Goal: Task Accomplishment & Management: Manage account settings

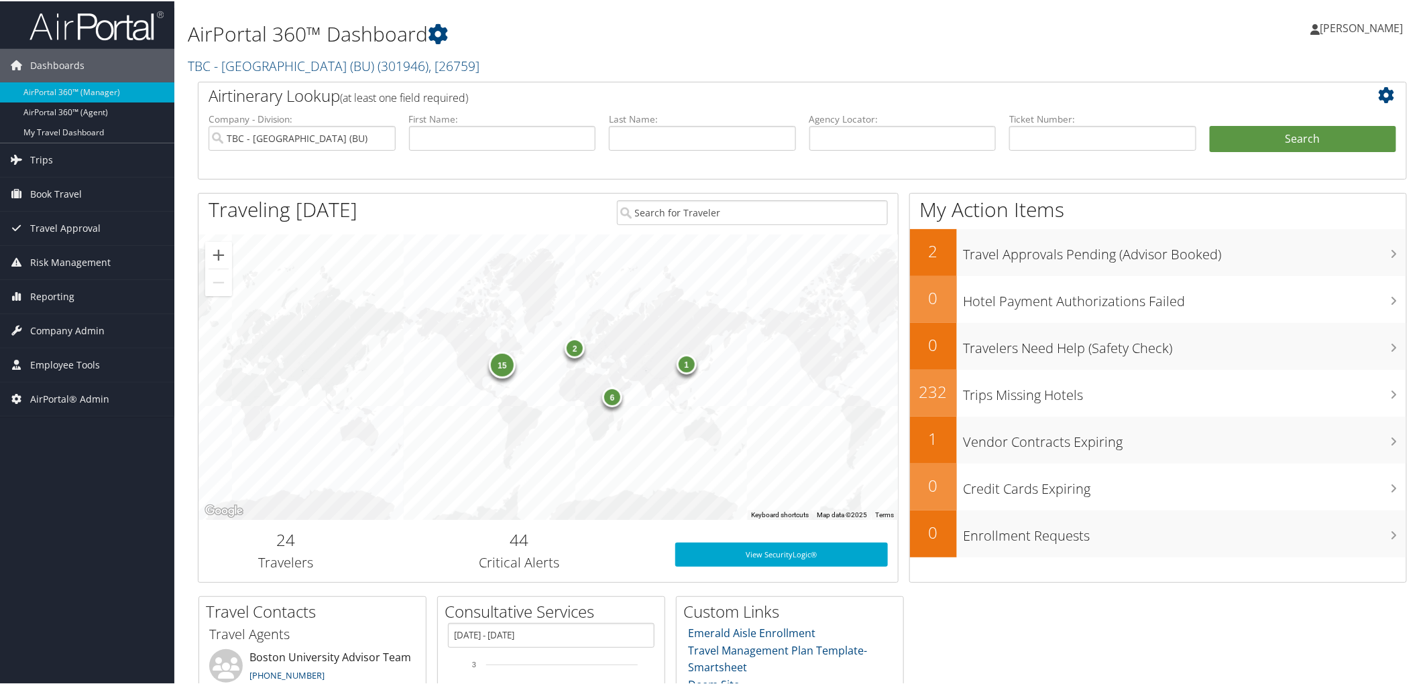
click at [639, 40] on h1 "AirPortal 360™ Dashboard" at bounding box center [597, 33] width 819 height 28
click at [717, 36] on h1 "AirPortal 360™ Dashboard" at bounding box center [597, 33] width 819 height 28
click at [76, 333] on span "Company Admin" at bounding box center [67, 330] width 74 height 34
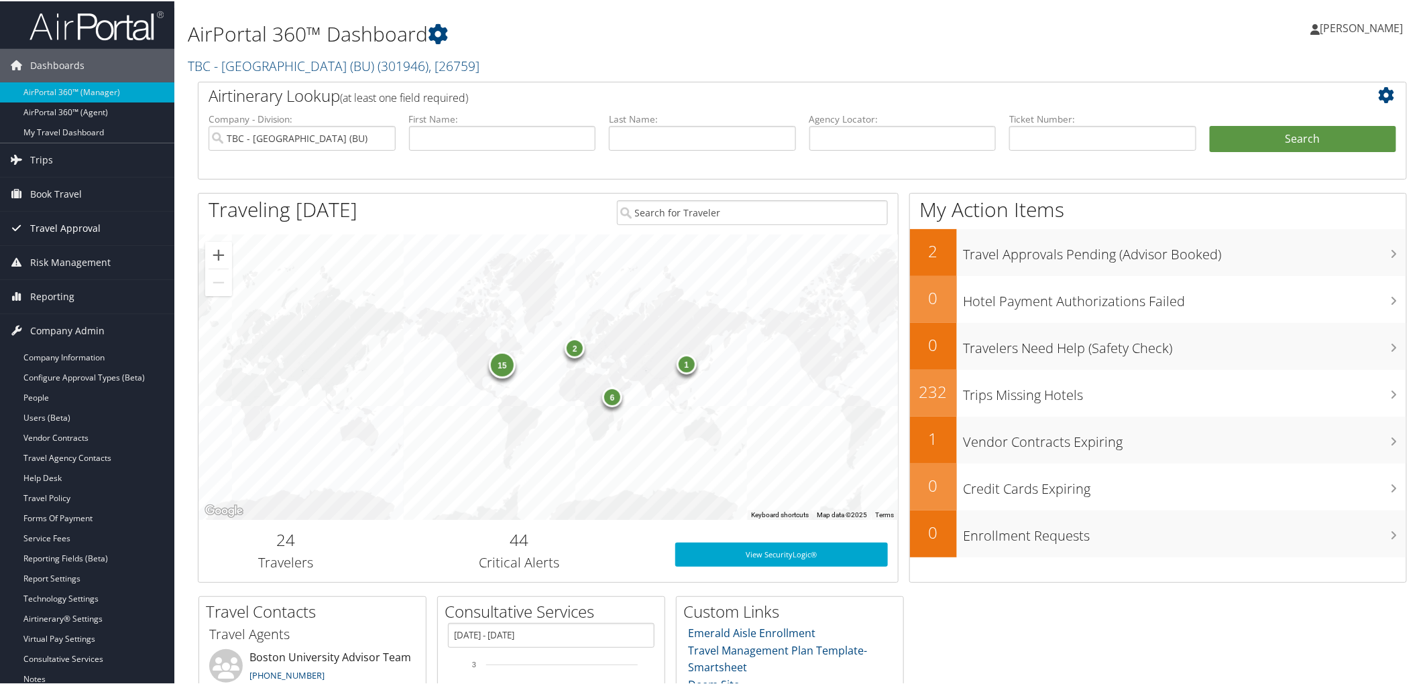
click at [81, 218] on span "Travel Approval" at bounding box center [65, 227] width 70 height 34
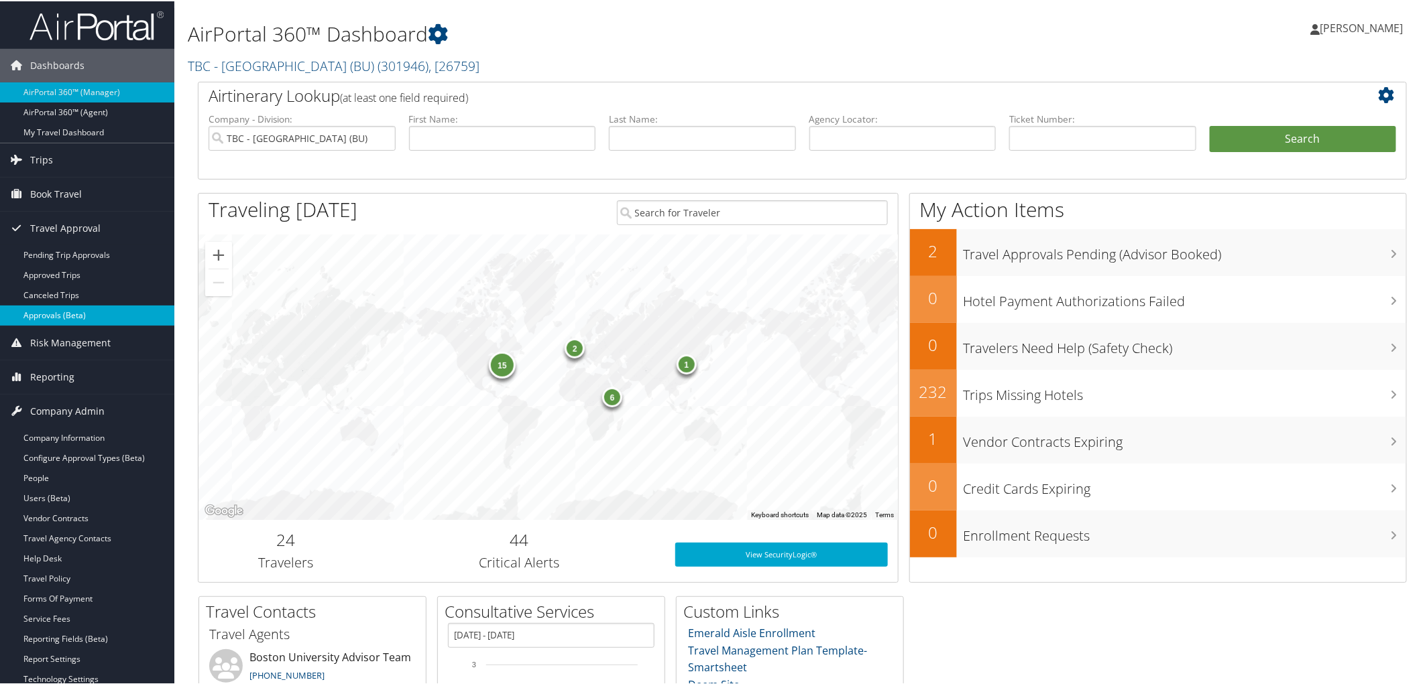
click at [75, 309] on link "Approvals (Beta)" at bounding box center [87, 314] width 174 height 20
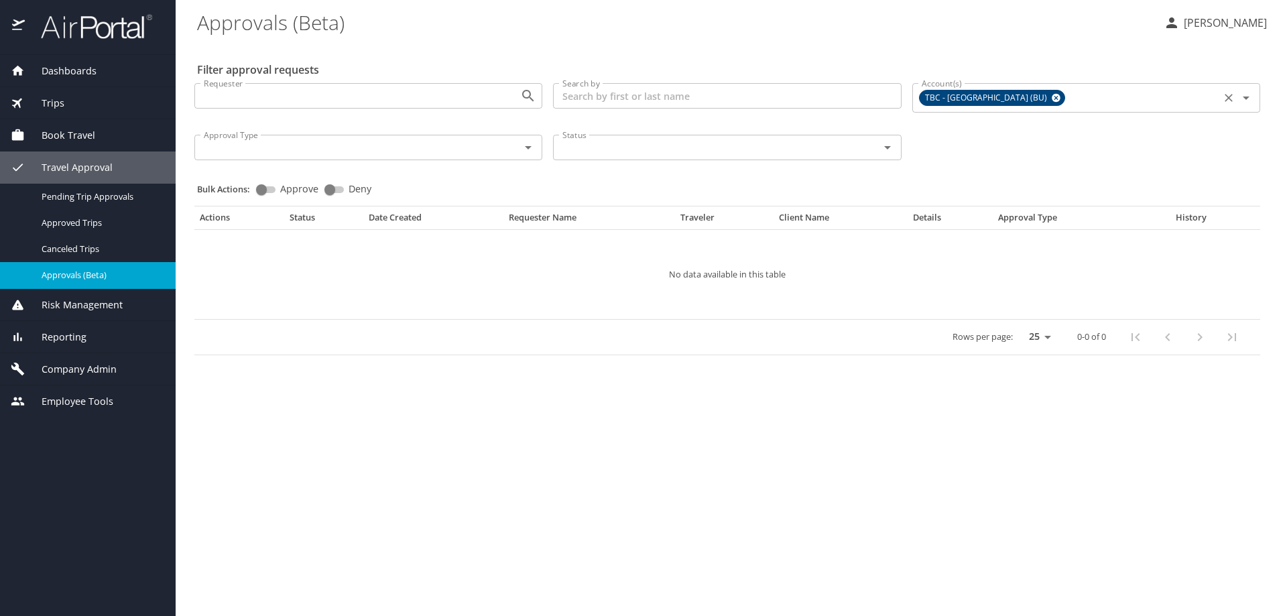
click at [1052, 101] on icon at bounding box center [1056, 98] width 9 height 9
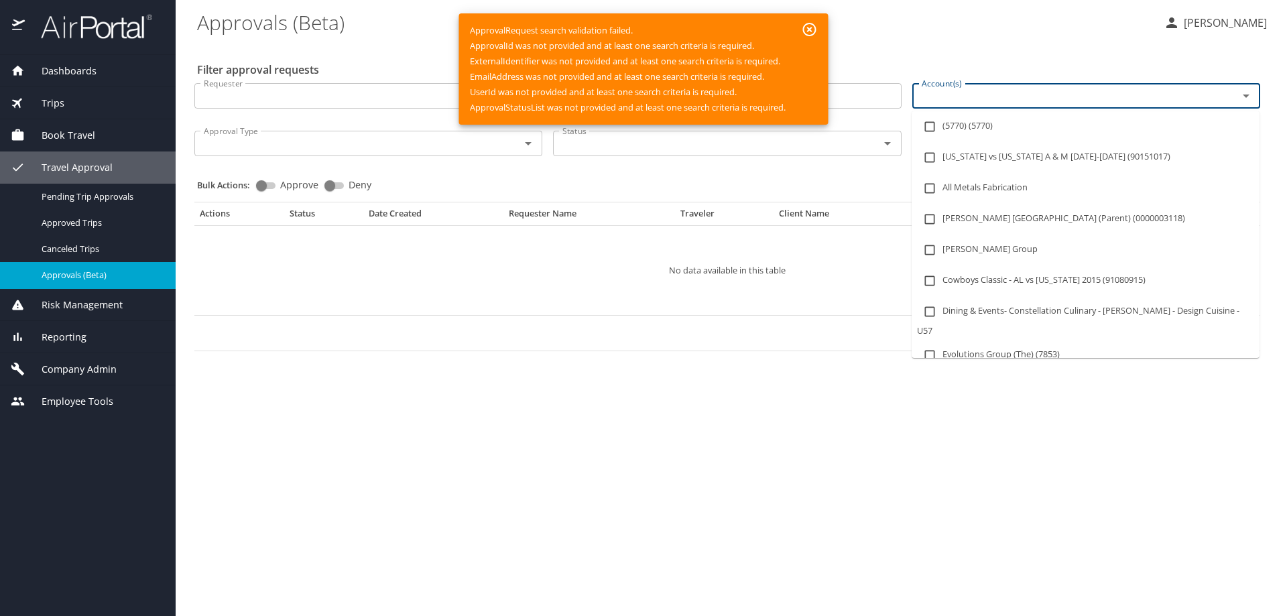
click at [959, 103] on input "Account(s)" at bounding box center [1066, 95] width 300 height 17
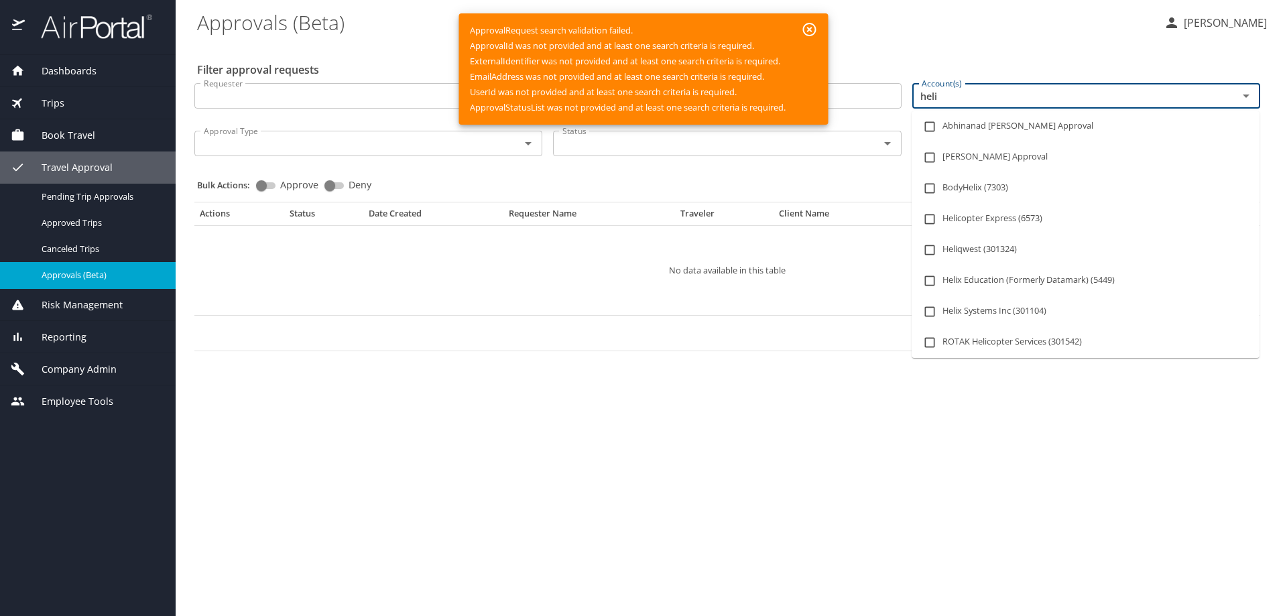
type input "heliq"
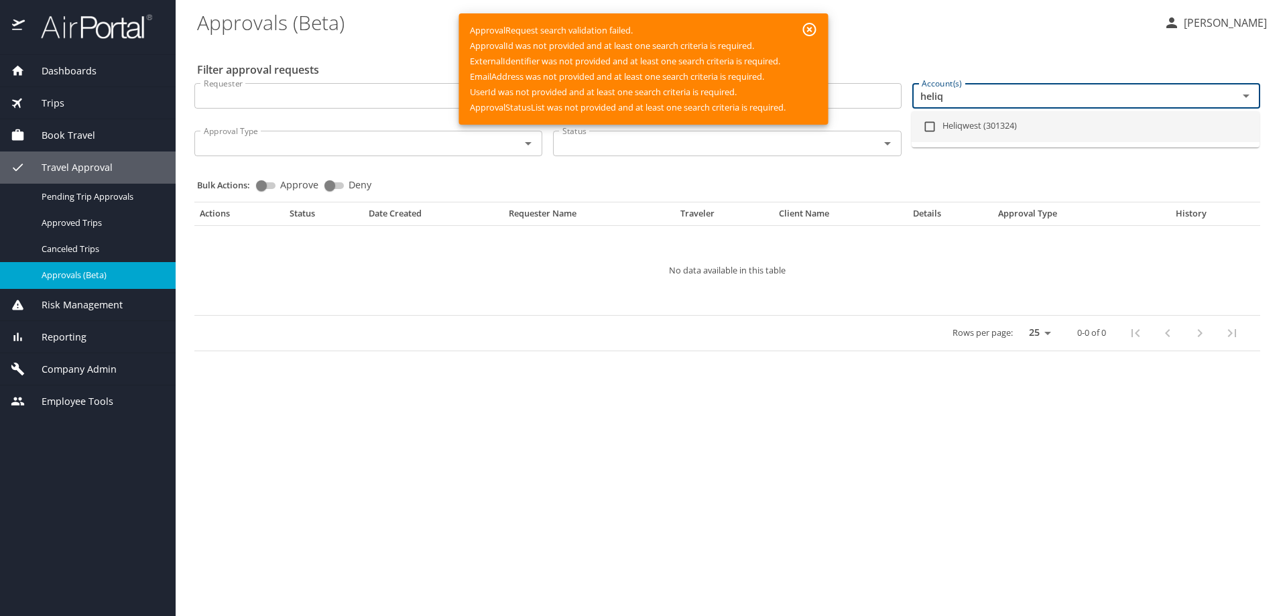
click at [945, 123] on li "Heliqwest (301324)" at bounding box center [1086, 126] width 348 height 31
checkbox input "true"
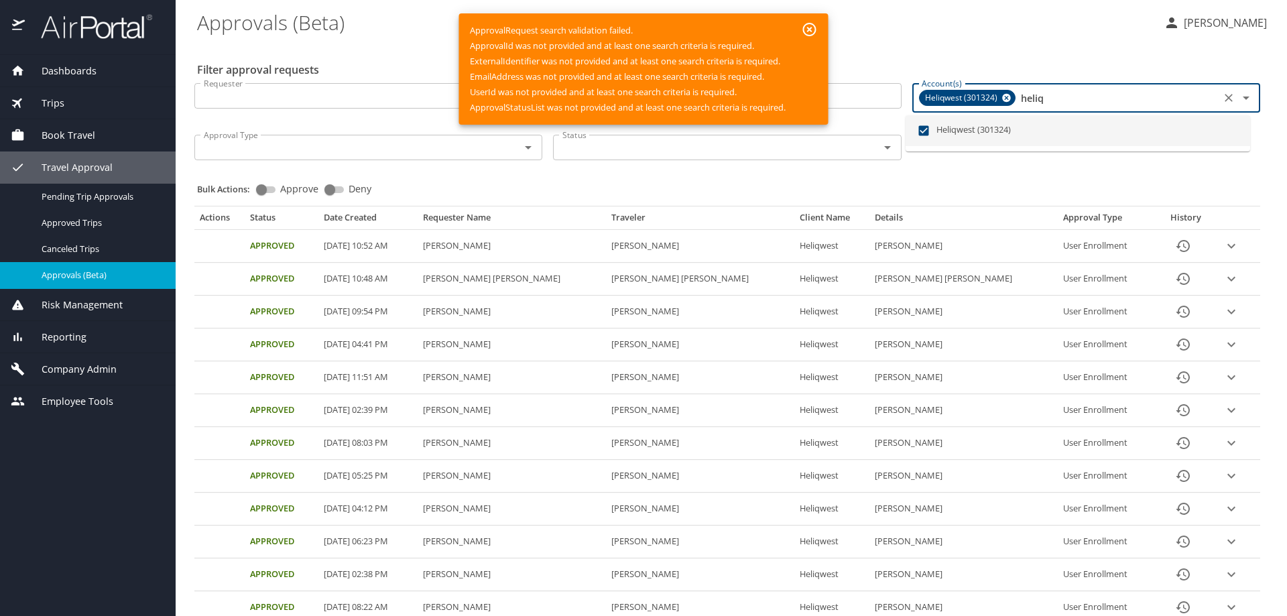
type input "heliq"
click at [810, 29] on icon "button" at bounding box center [809, 29] width 13 height 13
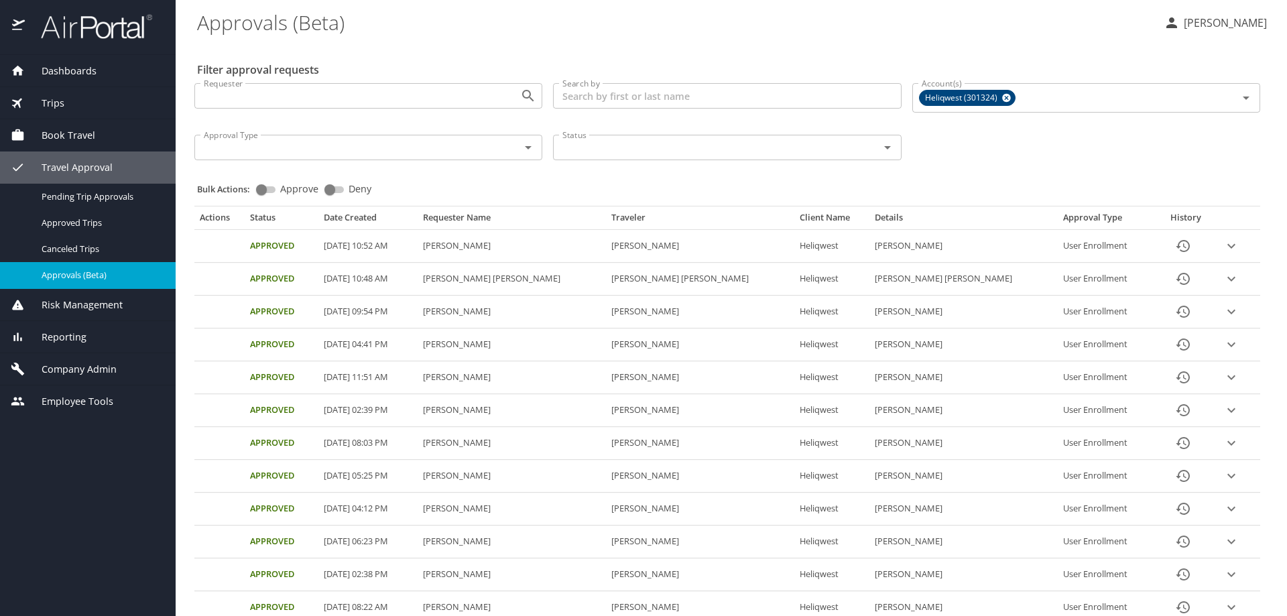
click at [1175, 247] on icon "History" at bounding box center [1183, 246] width 16 height 16
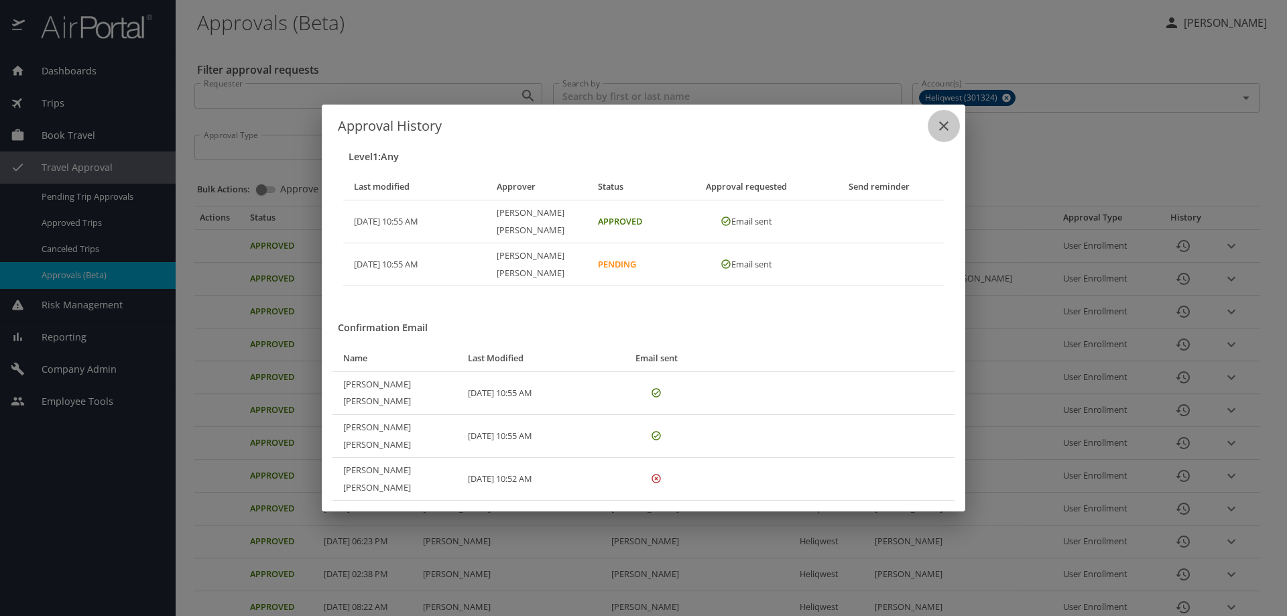
click at [946, 134] on icon "close" at bounding box center [944, 126] width 16 height 16
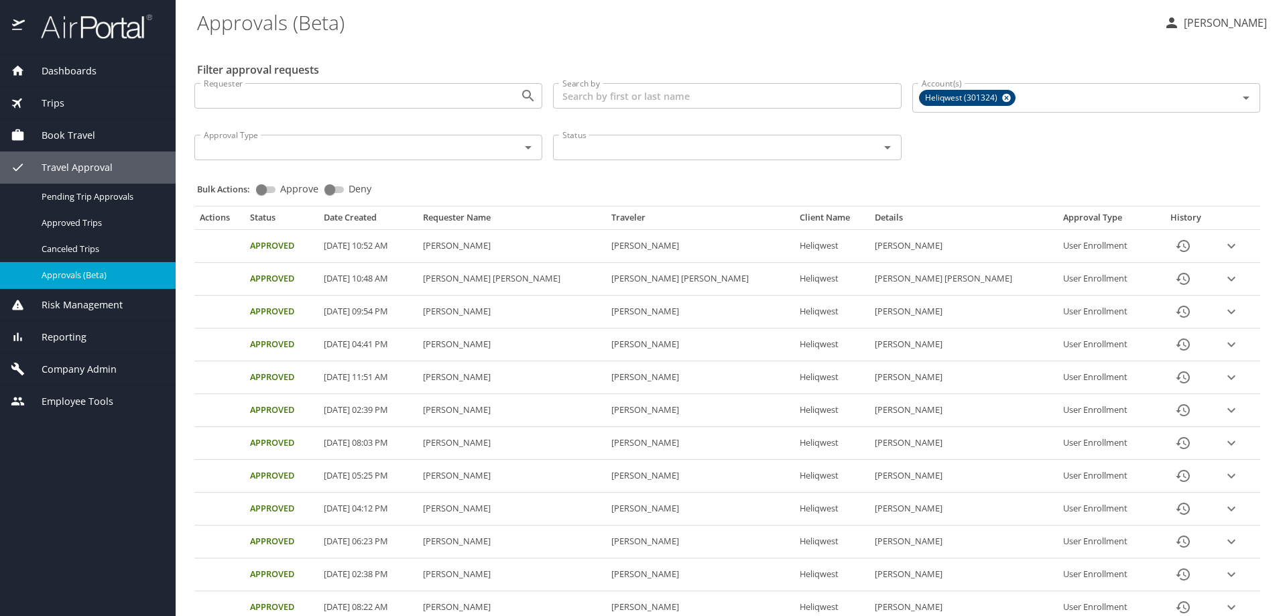
click at [575, 29] on \(Beta\) "Approvals (Beta)" at bounding box center [675, 22] width 956 height 42
click at [521, 48] on div "Filter approval requests Requester Requester Search by Search by Account(s) Hel…" at bounding box center [731, 567] width 1069 height 1049
click at [73, 362] on span "Company Admin" at bounding box center [71, 369] width 92 height 15
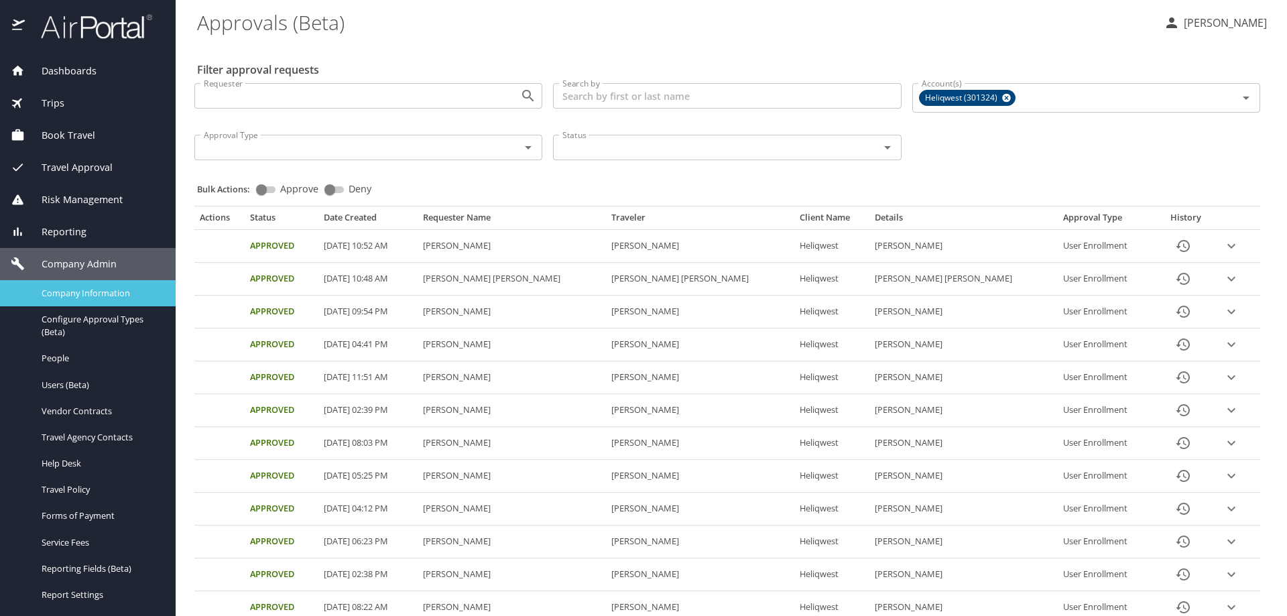
click at [108, 291] on span "Company Information" at bounding box center [101, 293] width 118 height 13
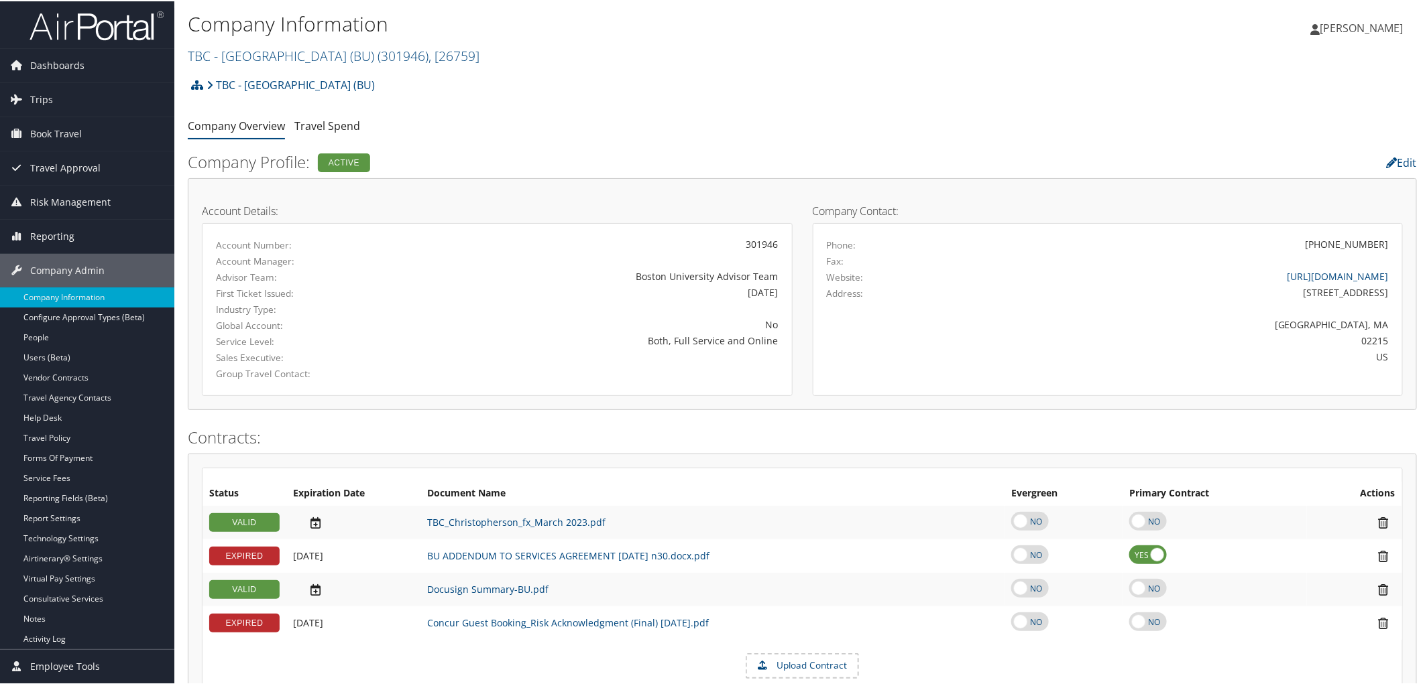
click at [601, 118] on ul "Company Overview Travel Spend" at bounding box center [802, 125] width 1229 height 24
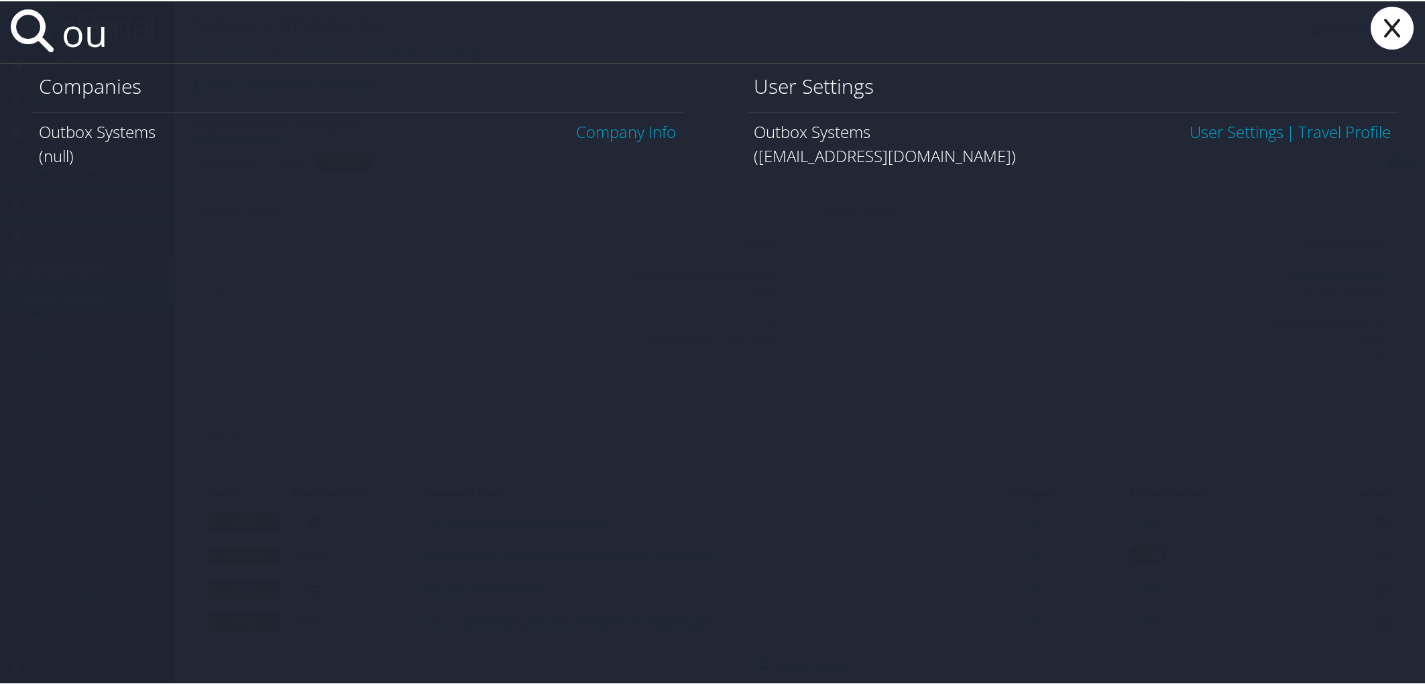
type input "o"
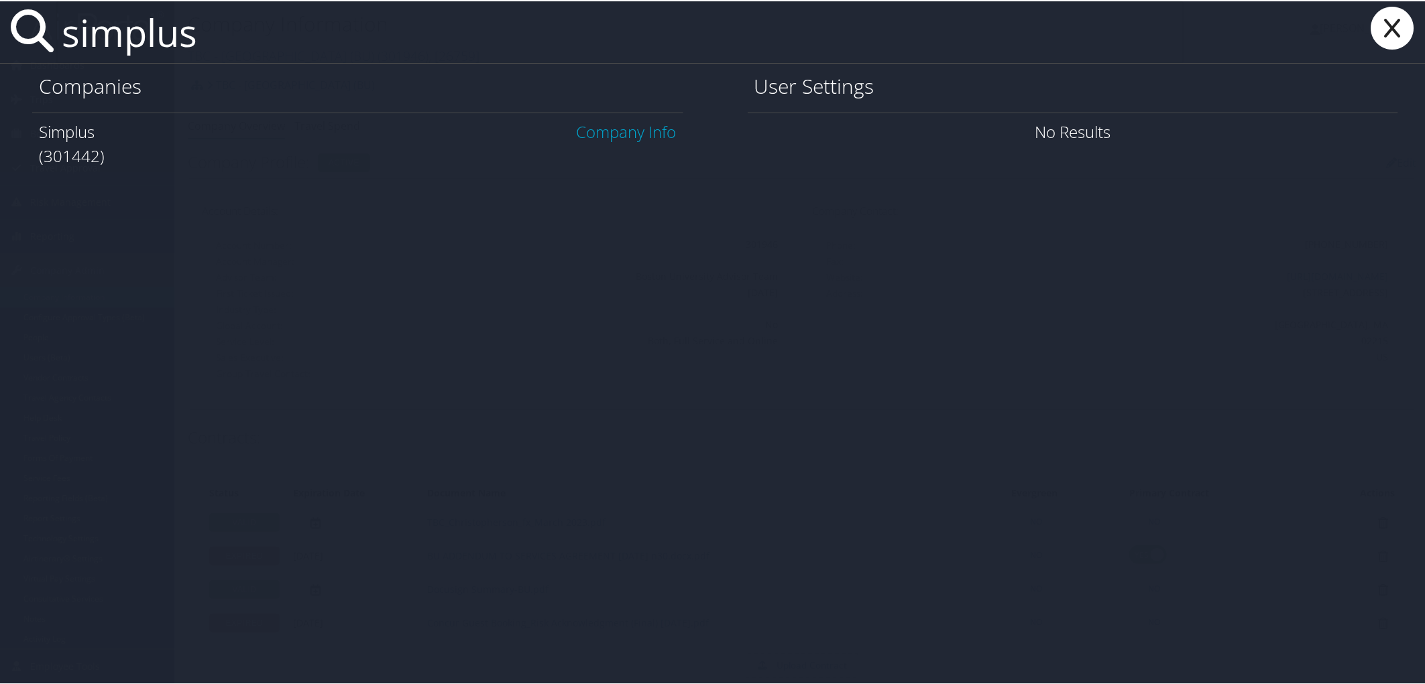
type input "simplus"
click at [608, 125] on link "Company Info" at bounding box center [627, 130] width 100 height 22
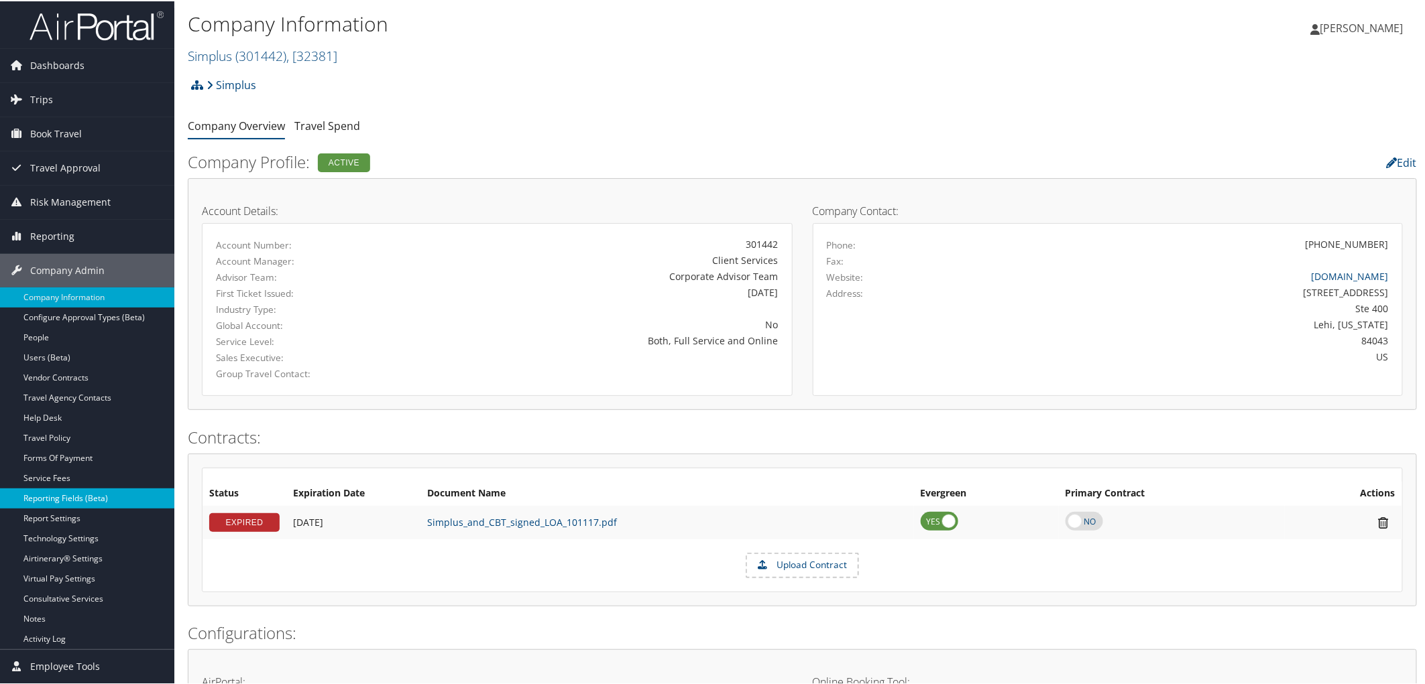
click at [78, 499] on link "Reporting Fields (Beta)" at bounding box center [87, 497] width 174 height 20
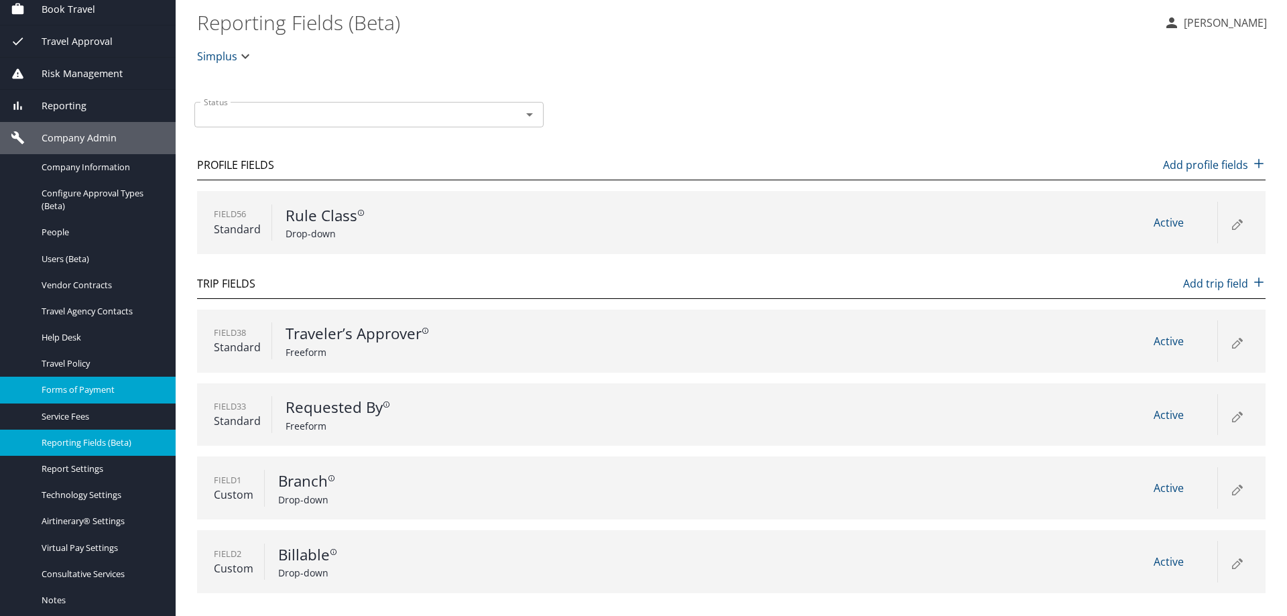
scroll to position [134, 0]
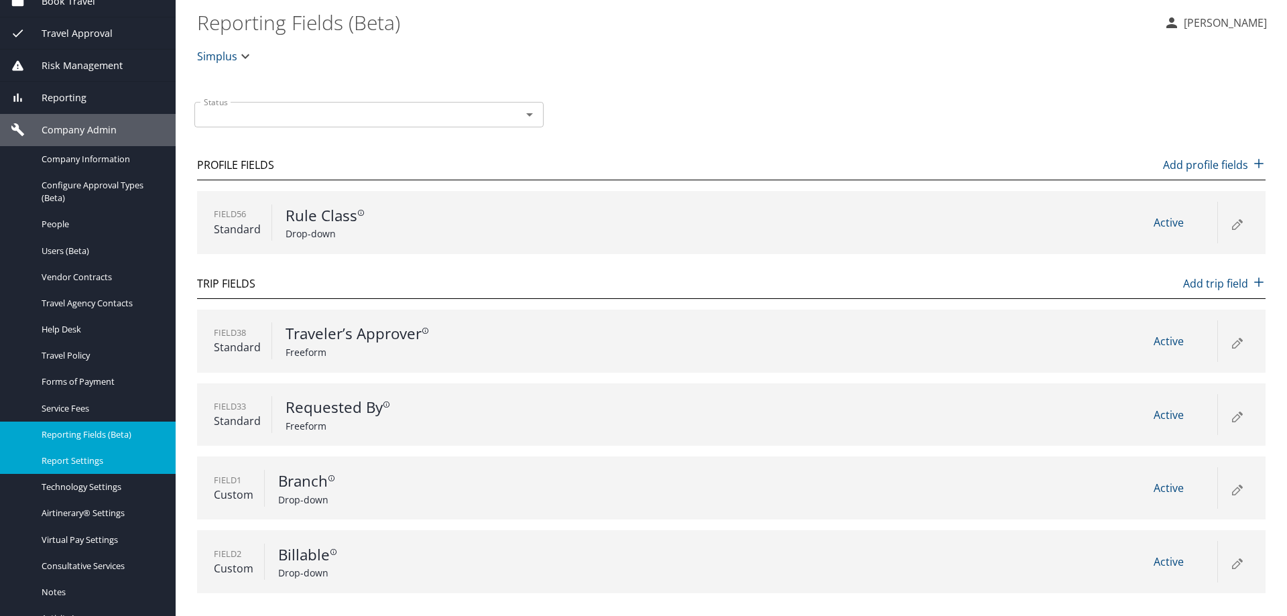
click at [91, 467] on span "Report Settings" at bounding box center [101, 461] width 118 height 13
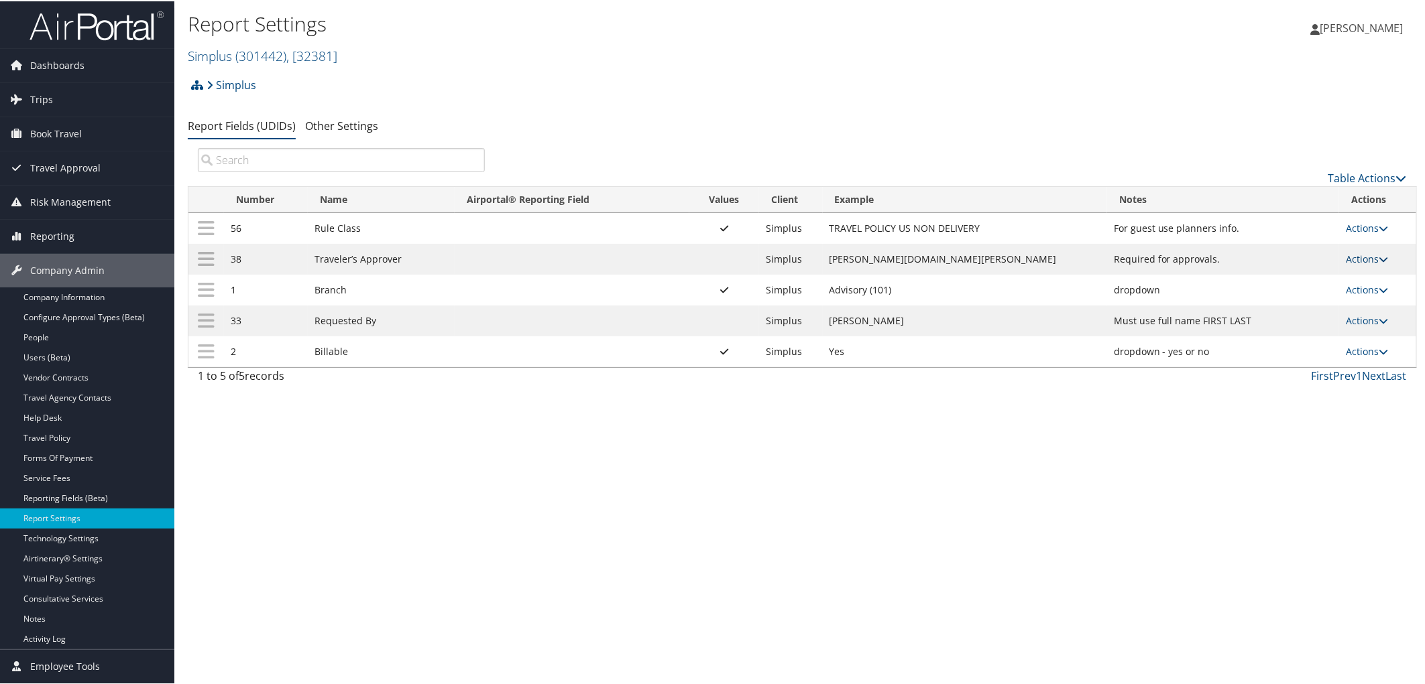
click at [1348, 259] on link "Actions" at bounding box center [1366, 257] width 42 height 13
click at [1334, 278] on link "Update Report Field Values" at bounding box center [1308, 279] width 145 height 23
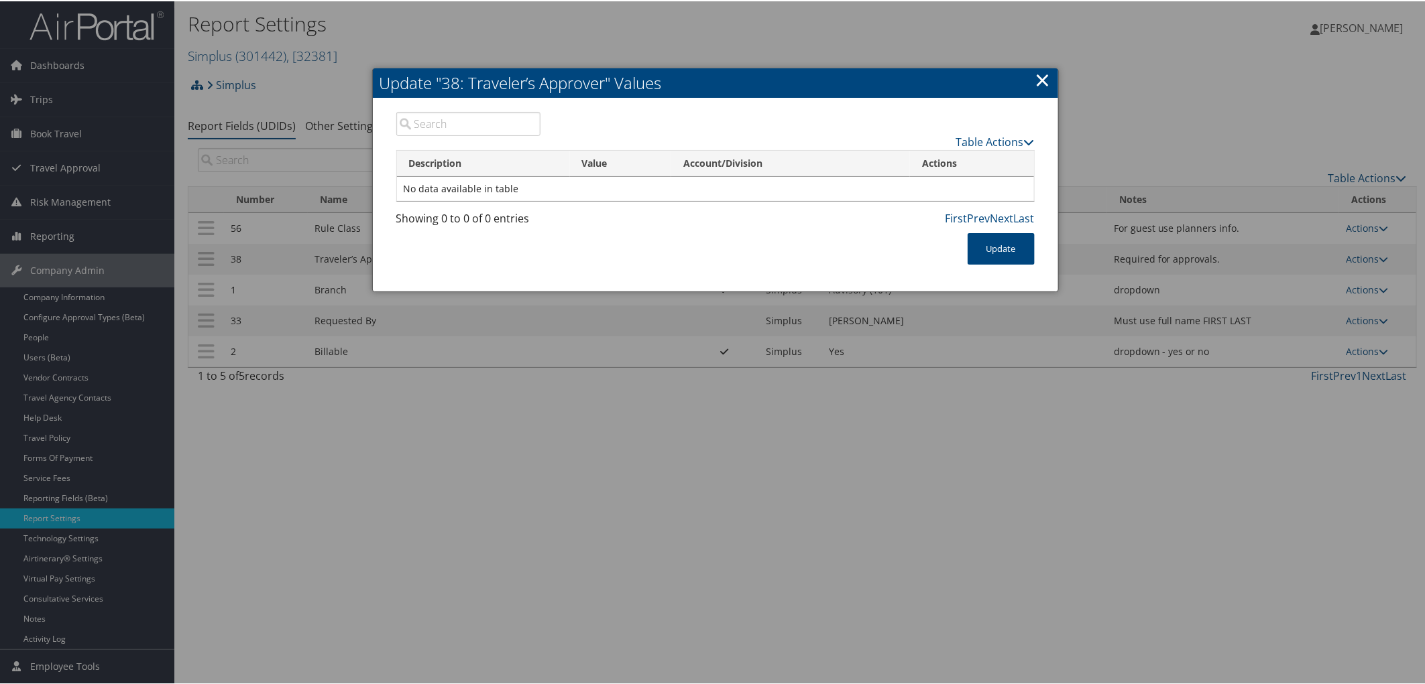
click at [1035, 72] on link "×" at bounding box center [1042, 78] width 15 height 27
